Goal: Task Accomplishment & Management: Manage account settings

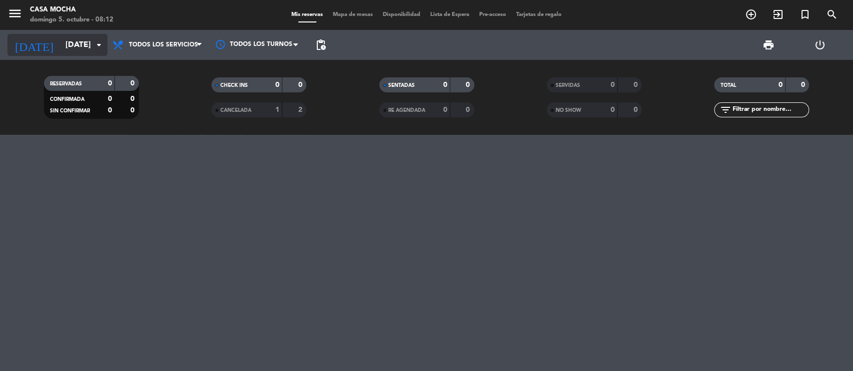
click at [60, 53] on input "[DATE]" at bounding box center [112, 44] width 105 height 19
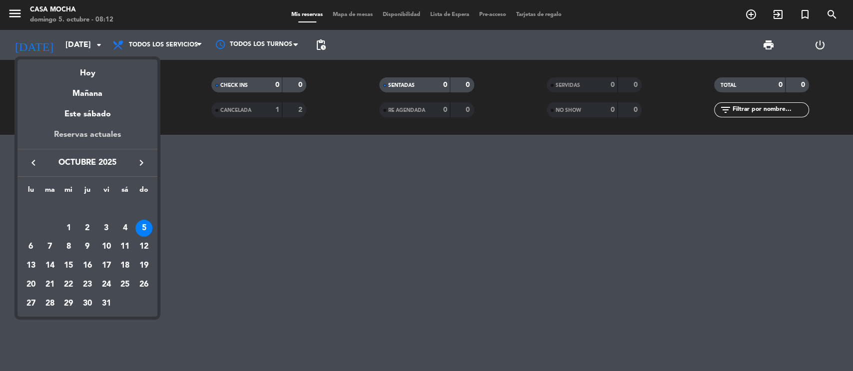
click at [78, 137] on div "Reservas actuales" at bounding box center [87, 138] width 140 height 20
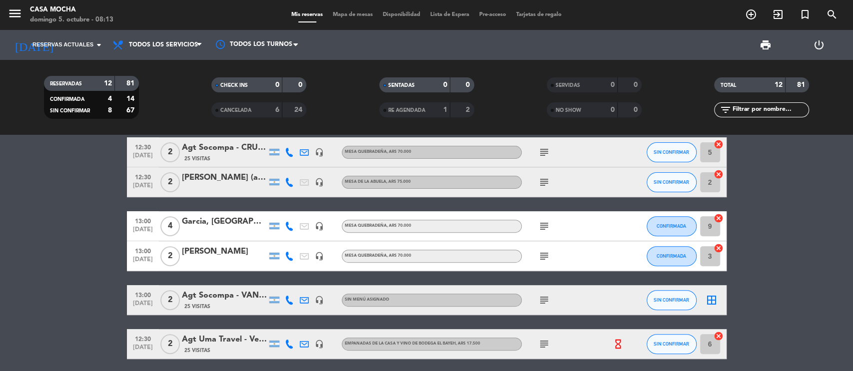
scroll to position [240, 0]
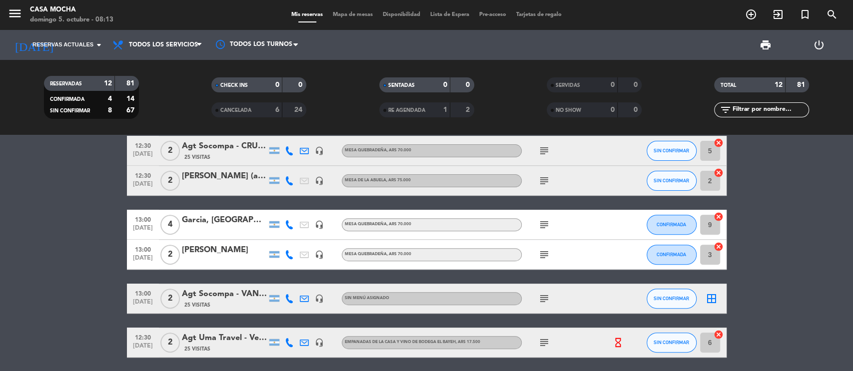
click at [221, 182] on div "[PERSON_NAME] (amigo Ro)" at bounding box center [224, 176] width 85 height 13
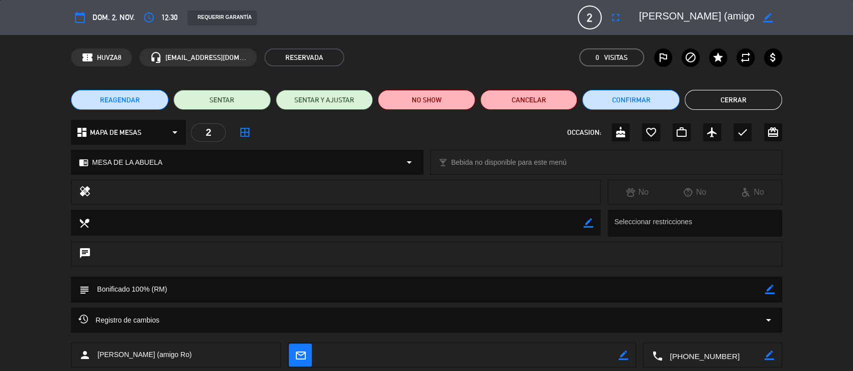
click at [81, 16] on icon "calendar_today" at bounding box center [80, 17] width 12 height 12
click at [79, 18] on icon "calendar_today" at bounding box center [80, 17] width 12 height 12
click at [132, 98] on span "REAGENDAR" at bounding box center [120, 100] width 40 height 10
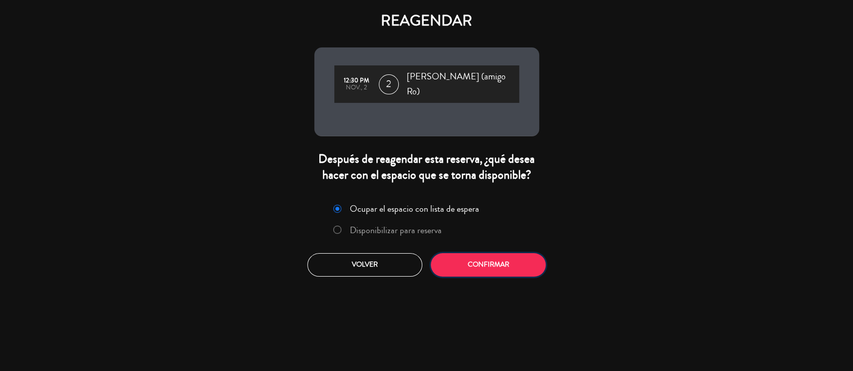
click at [471, 255] on button "Confirmar" at bounding box center [488, 264] width 115 height 23
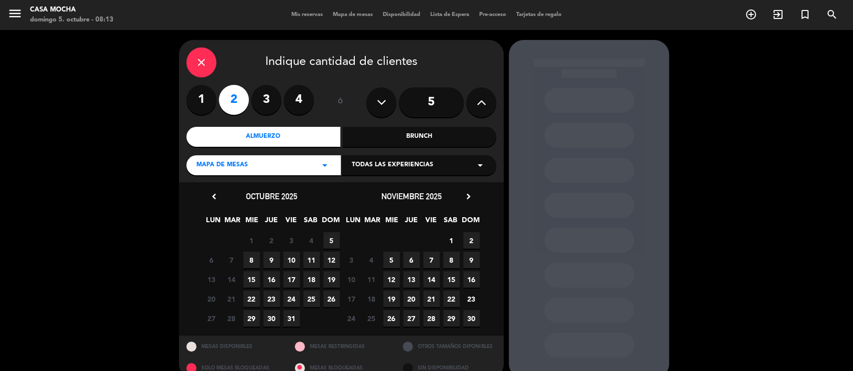
click at [293, 97] on label "4" at bounding box center [299, 100] width 30 height 30
click at [268, 263] on span "9" at bounding box center [271, 260] width 16 height 16
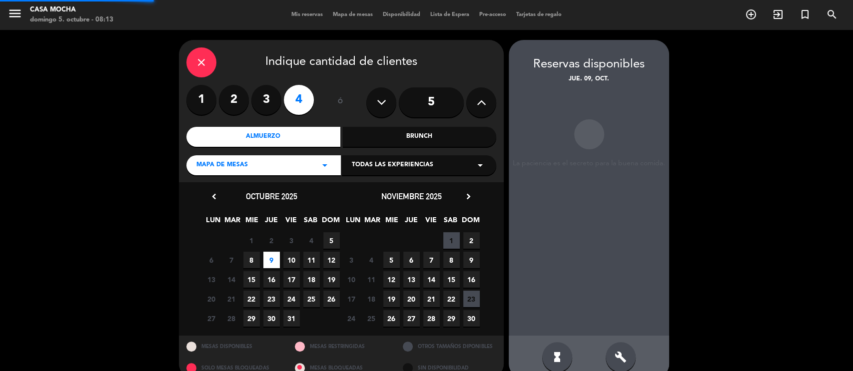
scroll to position [16, 0]
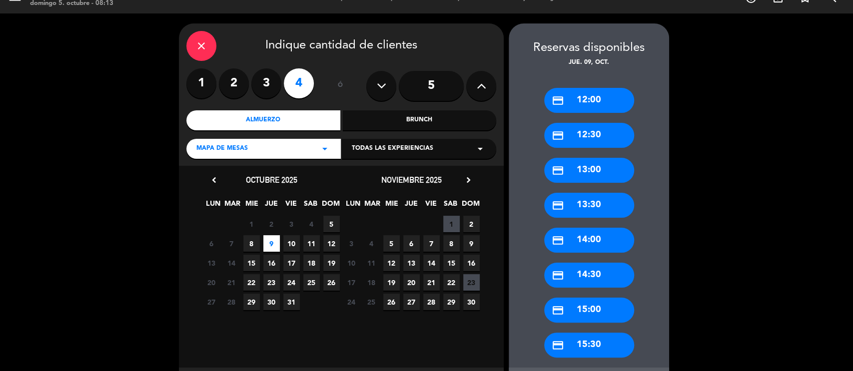
click at [600, 172] on div "credit_card 13:00" at bounding box center [589, 170] width 90 height 25
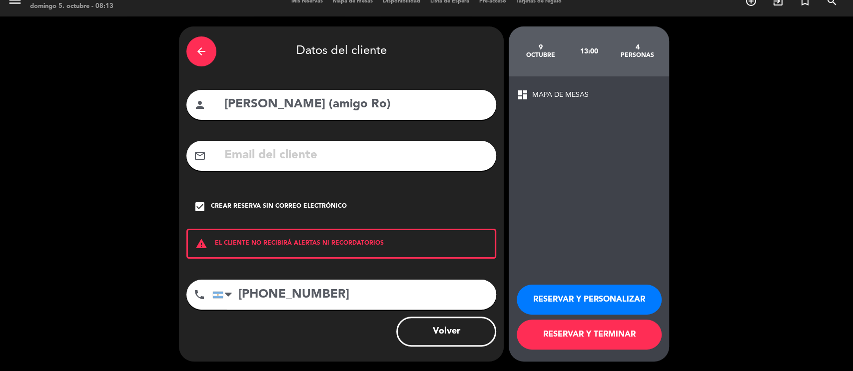
click at [559, 302] on button "RESERVAR Y PERSONALIZAR" at bounding box center [589, 300] width 145 height 30
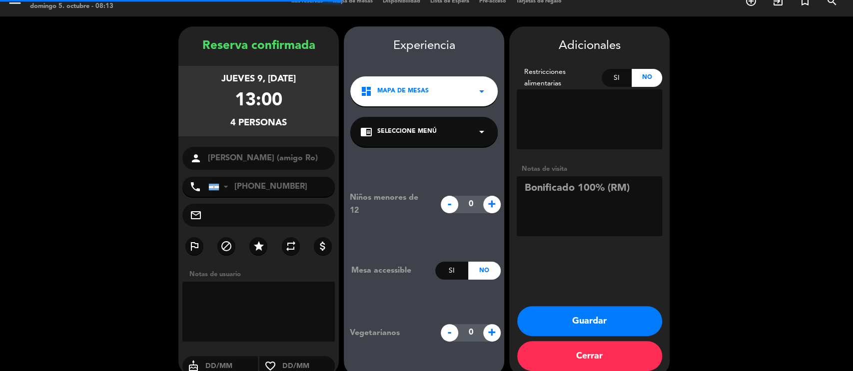
scroll to position [28, 0]
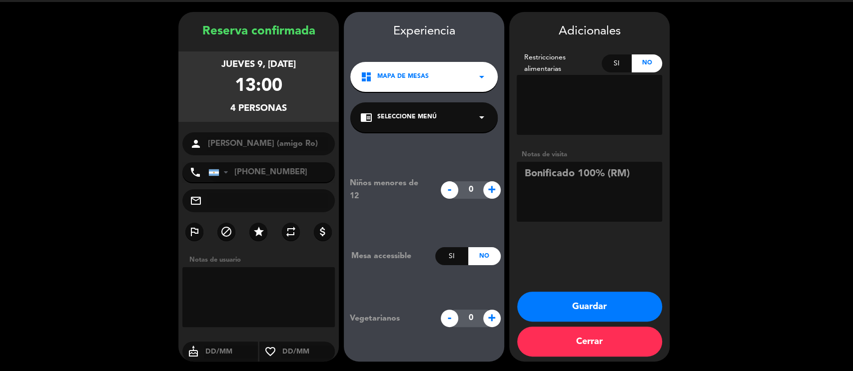
click at [611, 305] on button "Guardar" at bounding box center [589, 307] width 145 height 30
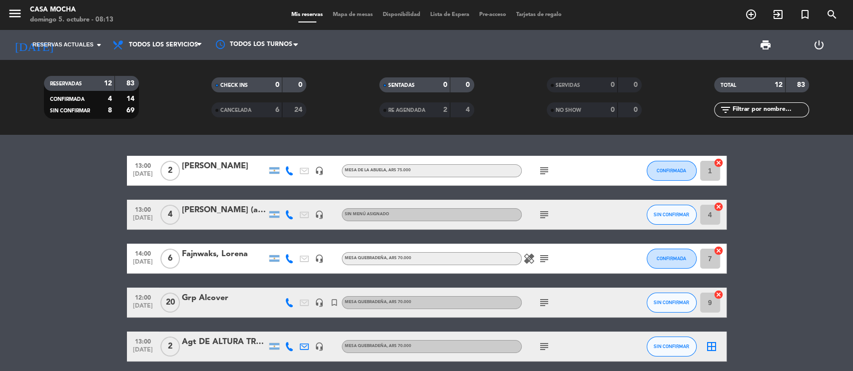
click at [200, 210] on div "[PERSON_NAME] (amigo Ro)" at bounding box center [224, 210] width 85 height 13
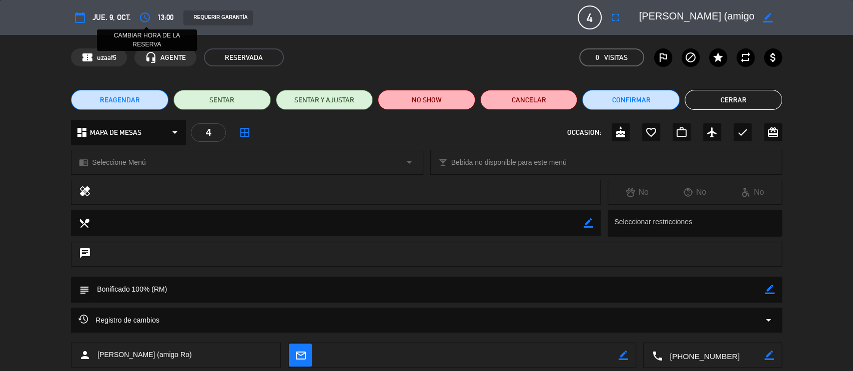
click at [146, 11] on icon "access_time" at bounding box center [145, 17] width 12 height 12
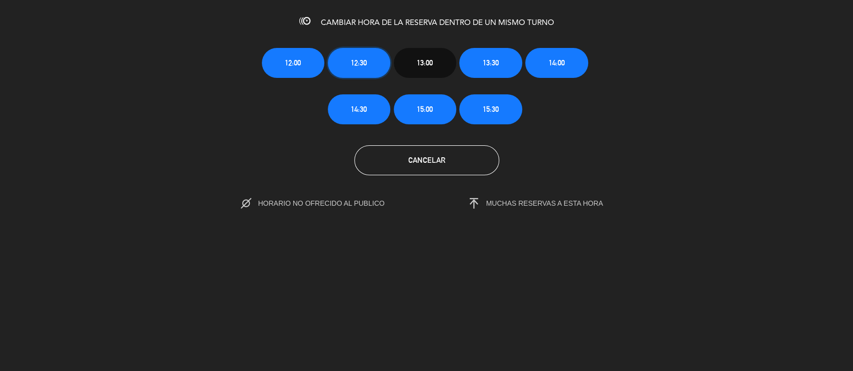
click at [355, 60] on span "12:30" at bounding box center [359, 62] width 16 height 11
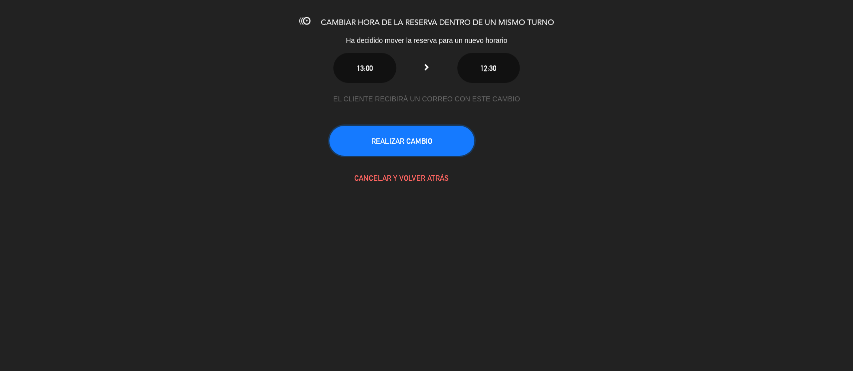
click at [389, 138] on button "REALIZAR CAMBIO" at bounding box center [401, 141] width 145 height 30
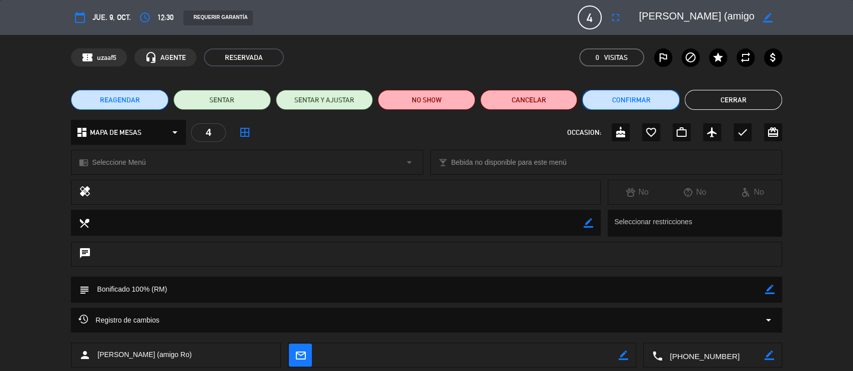
click at [670, 103] on button "Confirmar" at bounding box center [630, 100] width 97 height 20
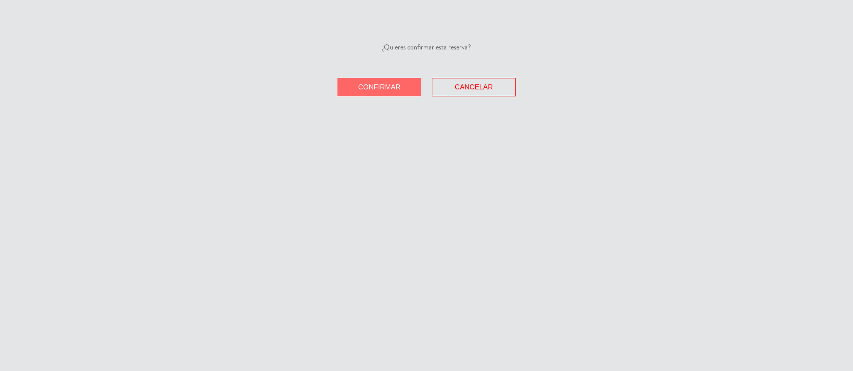
click at [373, 83] on span "Confirmar" at bounding box center [379, 87] width 42 height 8
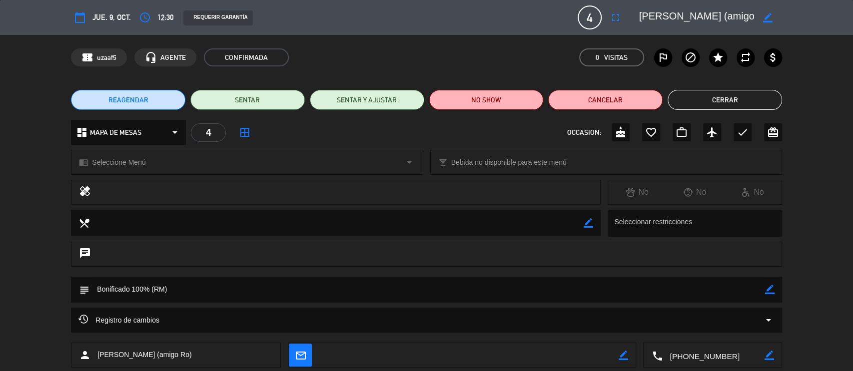
click at [686, 92] on button "Cerrar" at bounding box center [725, 100] width 114 height 20
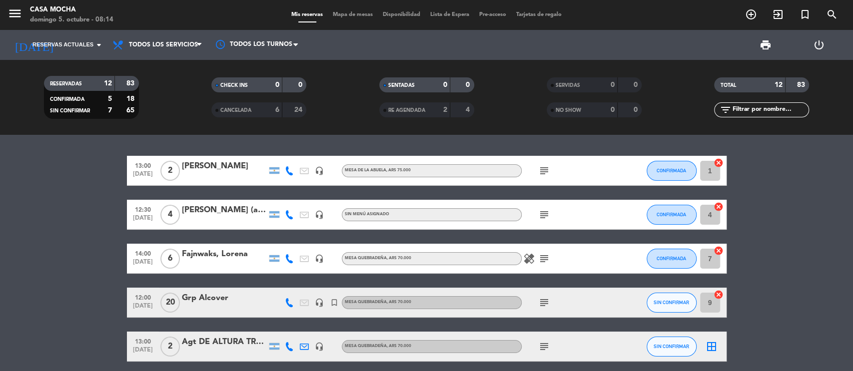
click at [542, 213] on icon "subject" at bounding box center [544, 215] width 12 height 12
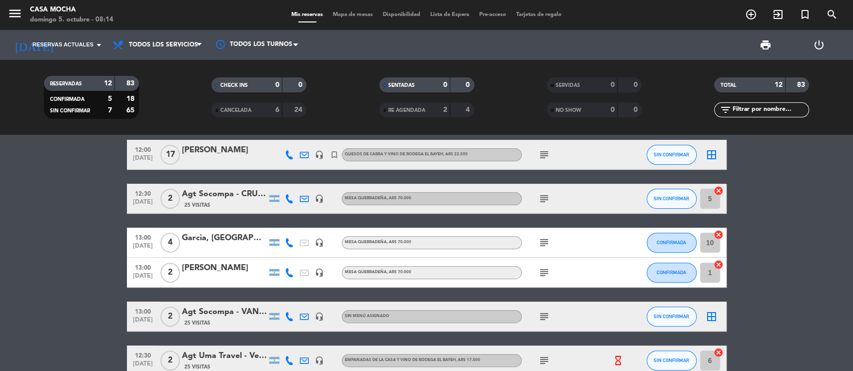
scroll to position [240, 0]
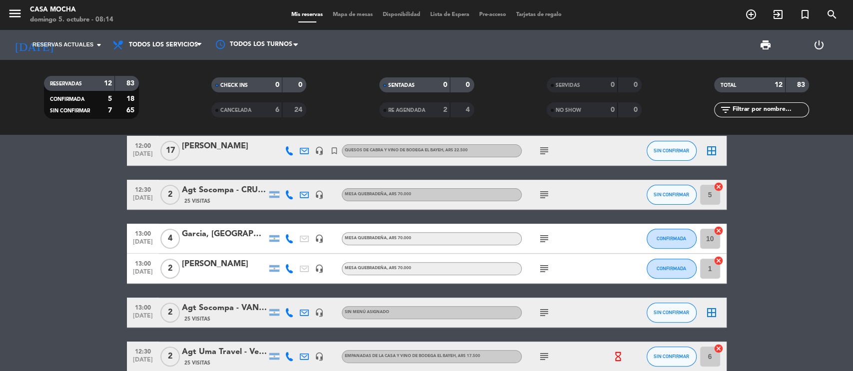
click at [543, 194] on icon "subject" at bounding box center [544, 195] width 12 height 12
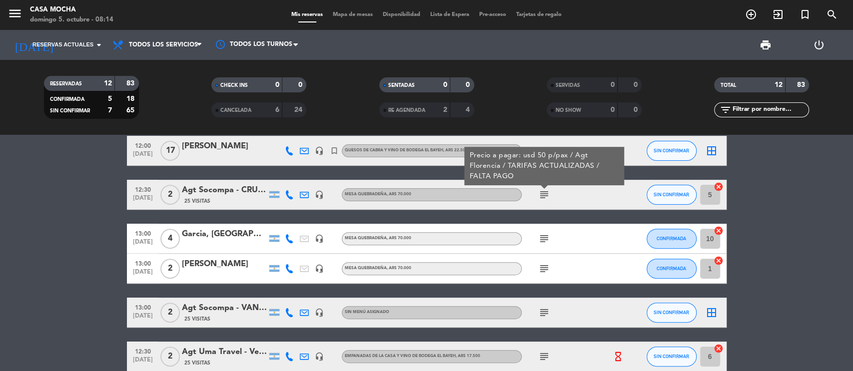
click at [544, 315] on icon "subject" at bounding box center [544, 313] width 12 height 12
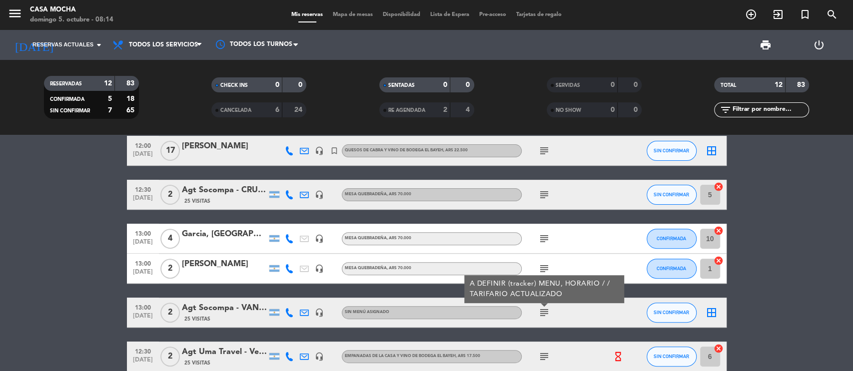
click at [200, 314] on div "Agt Socompa - VAN RIEL" at bounding box center [224, 308] width 85 height 13
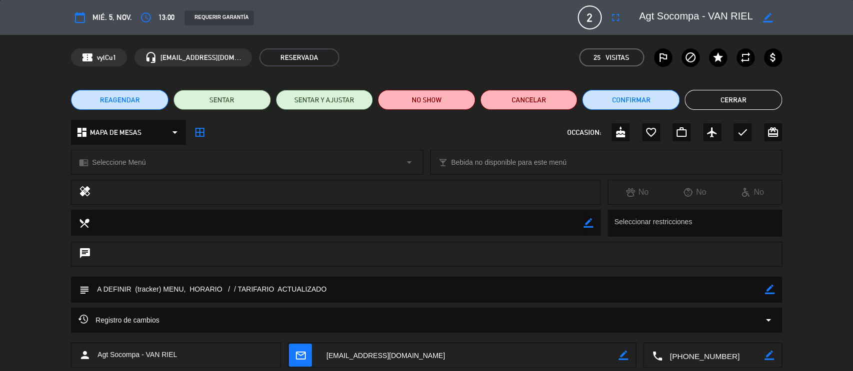
click at [770, 289] on icon "border_color" at bounding box center [769, 289] width 9 height 9
click at [277, 290] on textarea at bounding box center [427, 289] width 676 height 25
type textarea "A DEFINIR (tracker) MENU, HORARIO / / TARIFAS ACTUALIZADAS / FALTA PAGO"
click at [769, 290] on icon at bounding box center [769, 289] width 9 height 9
click at [741, 104] on button "Cerrar" at bounding box center [733, 100] width 97 height 20
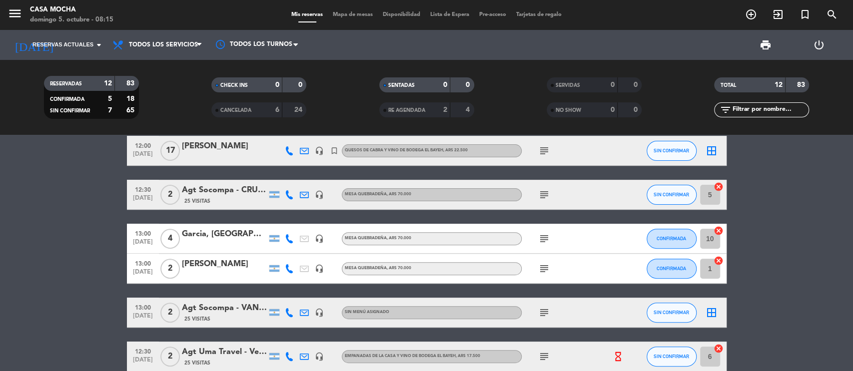
click at [788, 271] on bookings-row "13:00 [DATE] 2 Cordenons, [PERSON_NAME] headset_mic MESA DE LA ABUELA , ARS 75.…" at bounding box center [426, 166] width 853 height 500
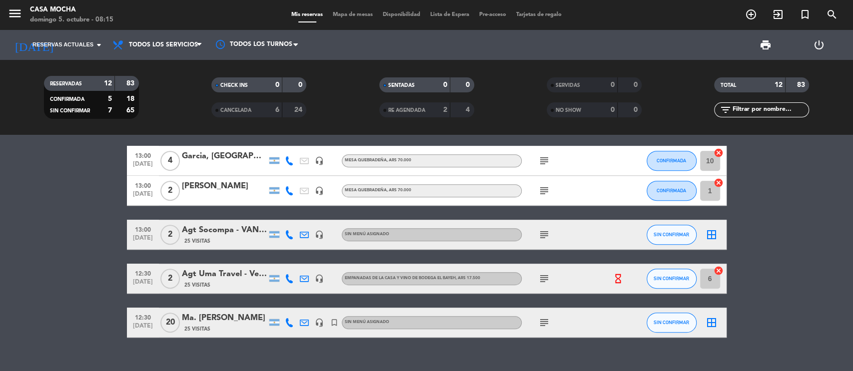
scroll to position [320, 0]
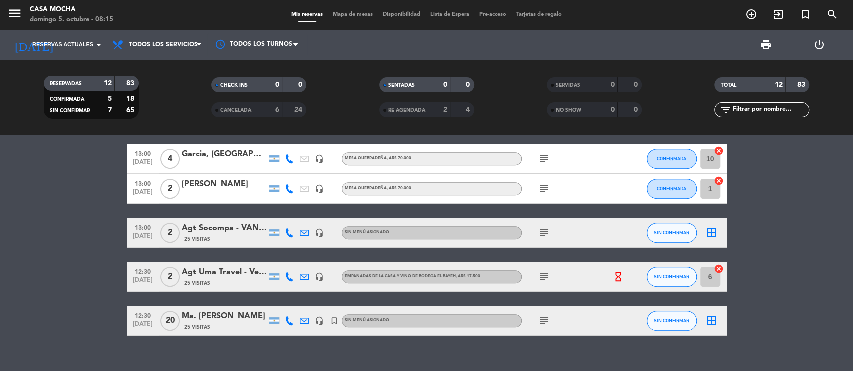
click at [542, 319] on icon "subject" at bounding box center [544, 321] width 12 height 12
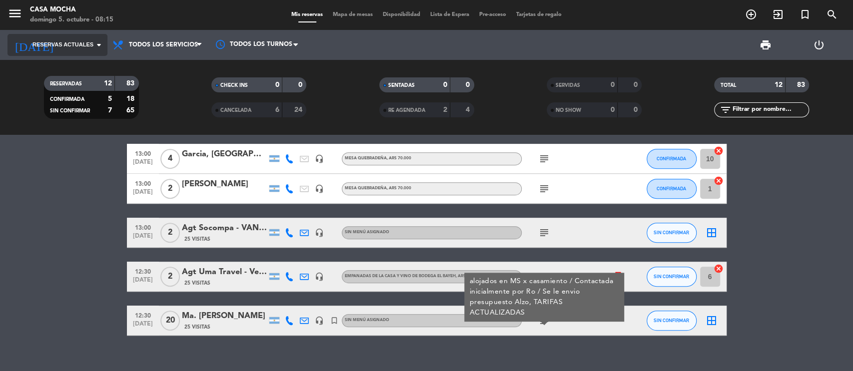
click at [63, 43] on span "Reservas actuales" at bounding box center [62, 44] width 61 height 9
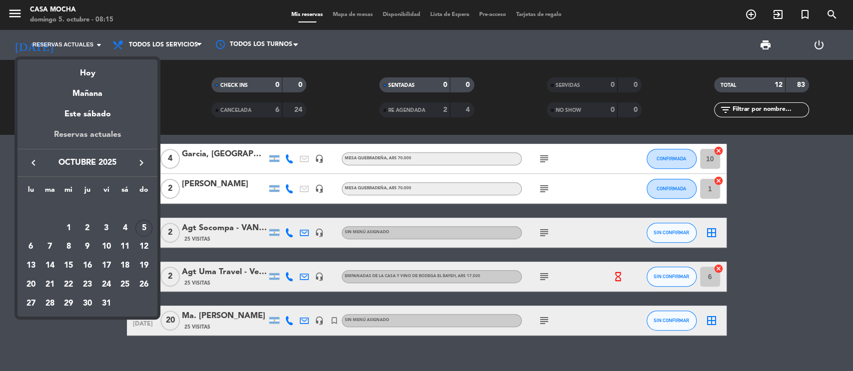
click at [83, 137] on div "Reservas actuales" at bounding box center [87, 138] width 140 height 20
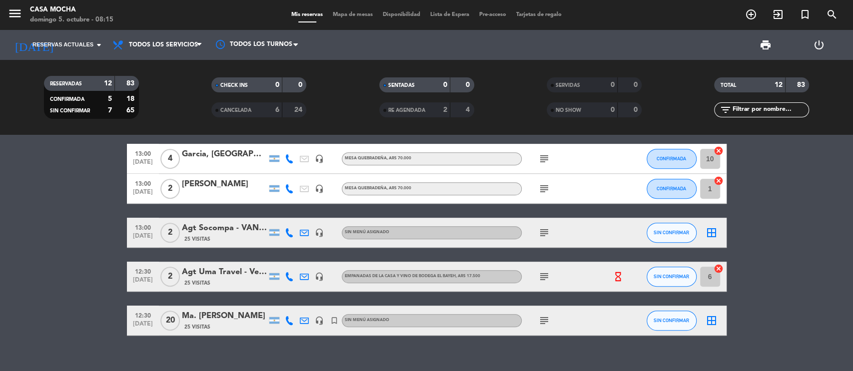
click at [816, 252] on bookings-row "13:00 [DATE] 2 Cordenons, [PERSON_NAME] headset_mic MESA DE LA ABUELA , ARS 75.…" at bounding box center [426, 86] width 853 height 500
click at [63, 257] on bookings-row "13:00 [DATE] 2 Cordenons, [PERSON_NAME] headset_mic MESA DE LA ABUELA , ARS 75.…" at bounding box center [426, 86] width 853 height 500
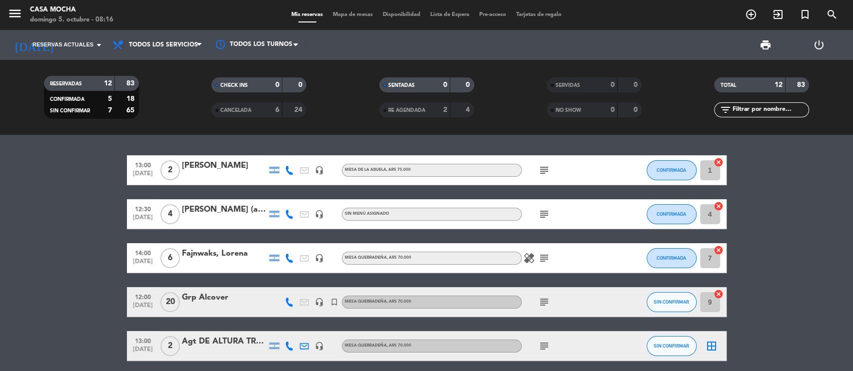
scroll to position [0, 0]
